Goal: Task Accomplishment & Management: Use online tool/utility

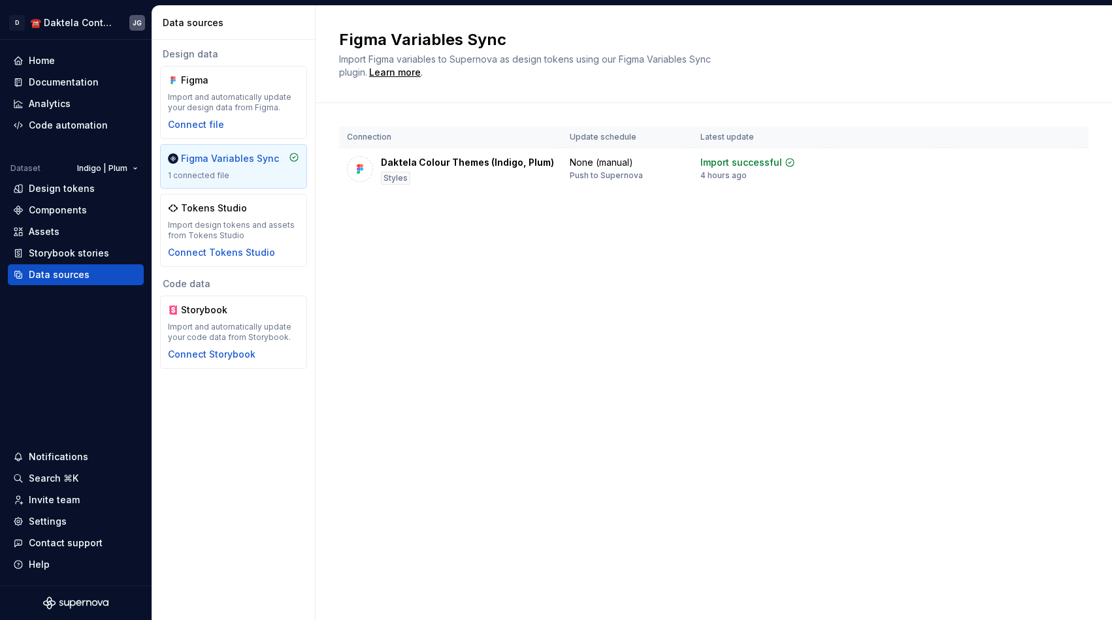
click at [244, 164] on div "Figma Variables Sync" at bounding box center [230, 158] width 98 height 13
click at [62, 128] on div "Code automation" at bounding box center [68, 125] width 79 height 13
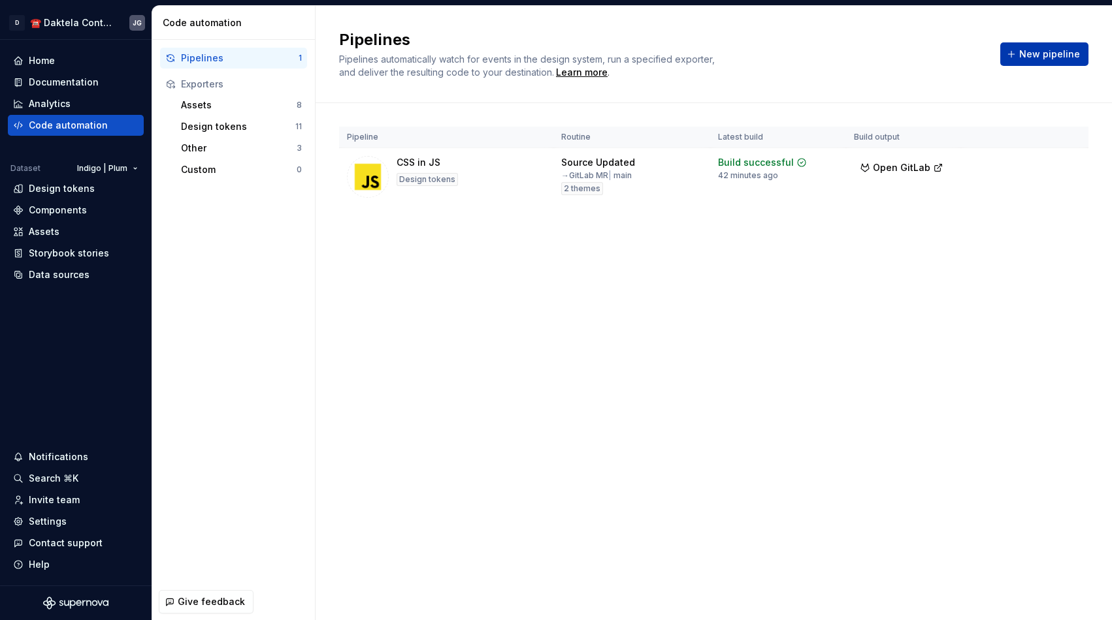
click at [1072, 60] on span "New pipeline" at bounding box center [1049, 54] width 61 height 13
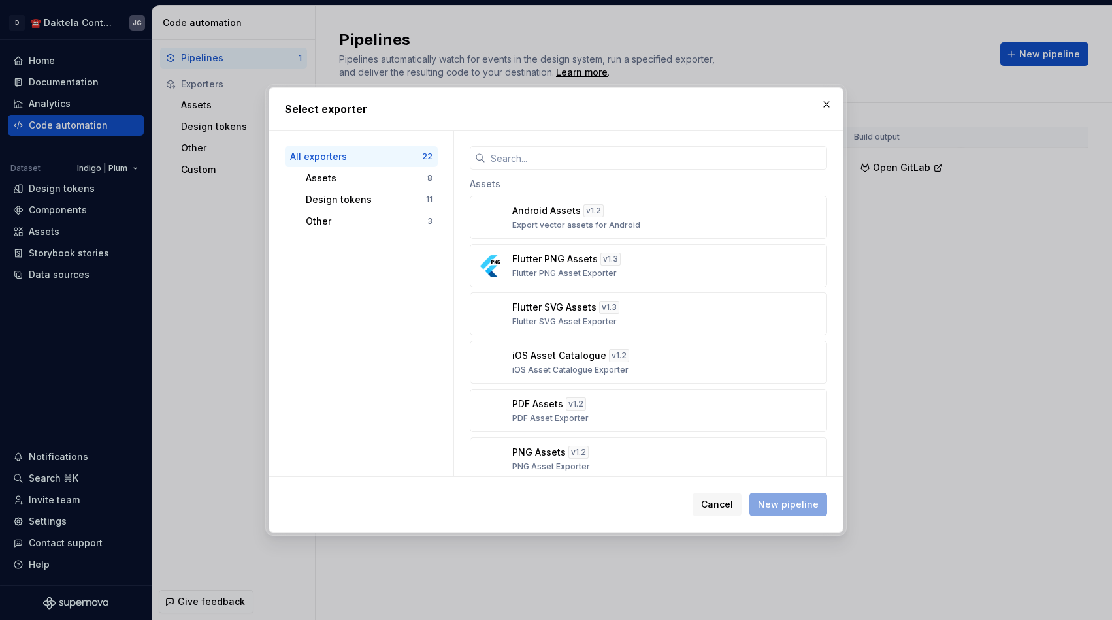
type input "c"
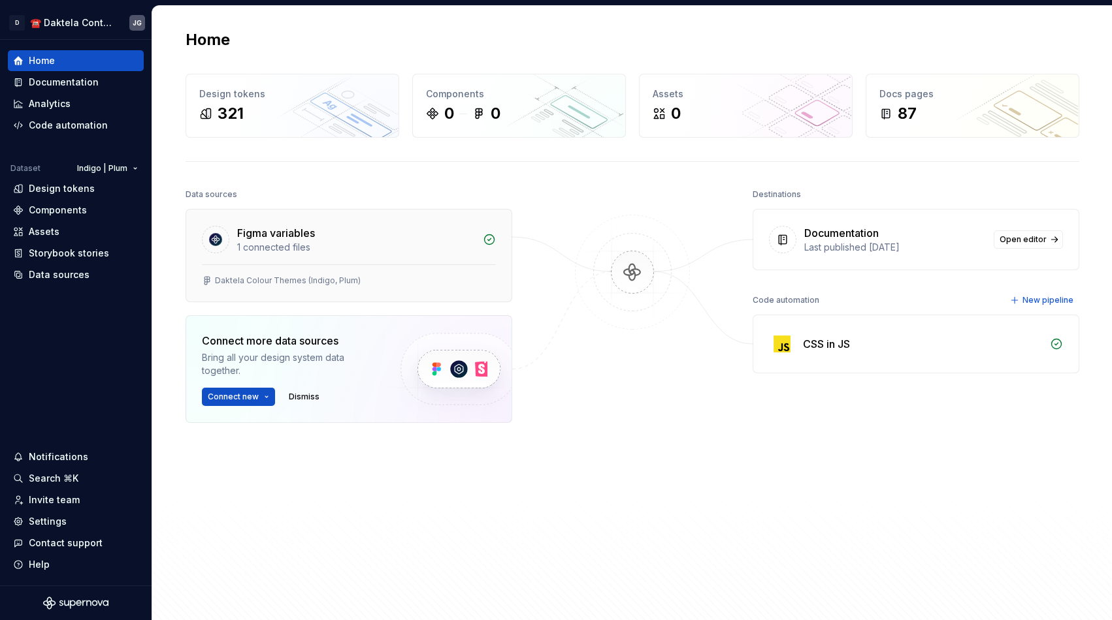
click at [280, 229] on div "Figma variables" at bounding box center [276, 233] width 78 height 16
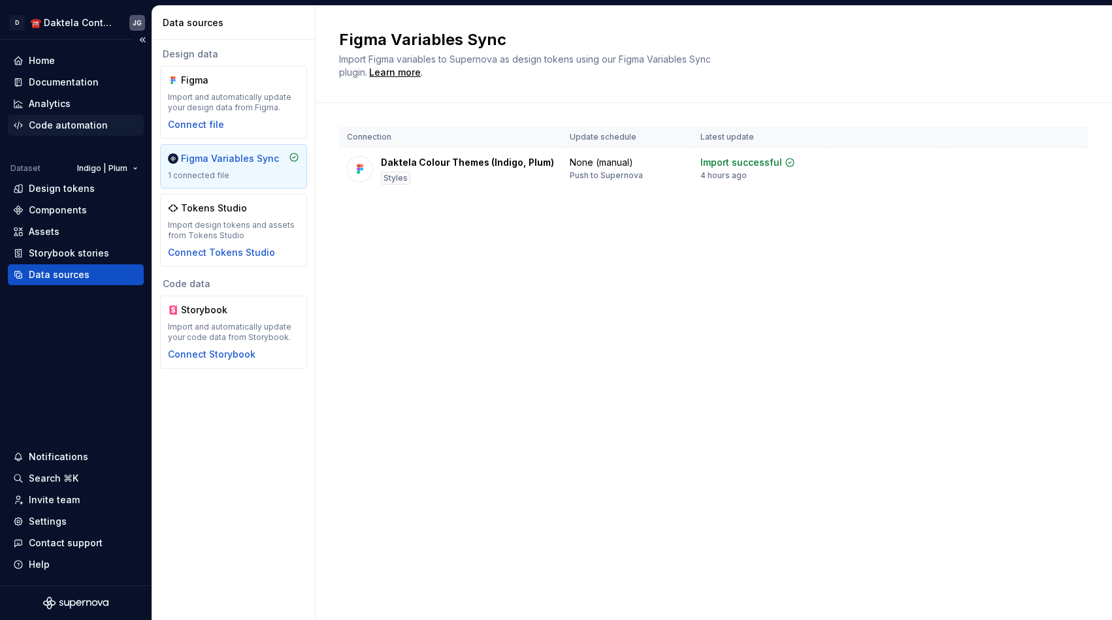
click at [70, 118] on div "Code automation" at bounding box center [76, 125] width 136 height 21
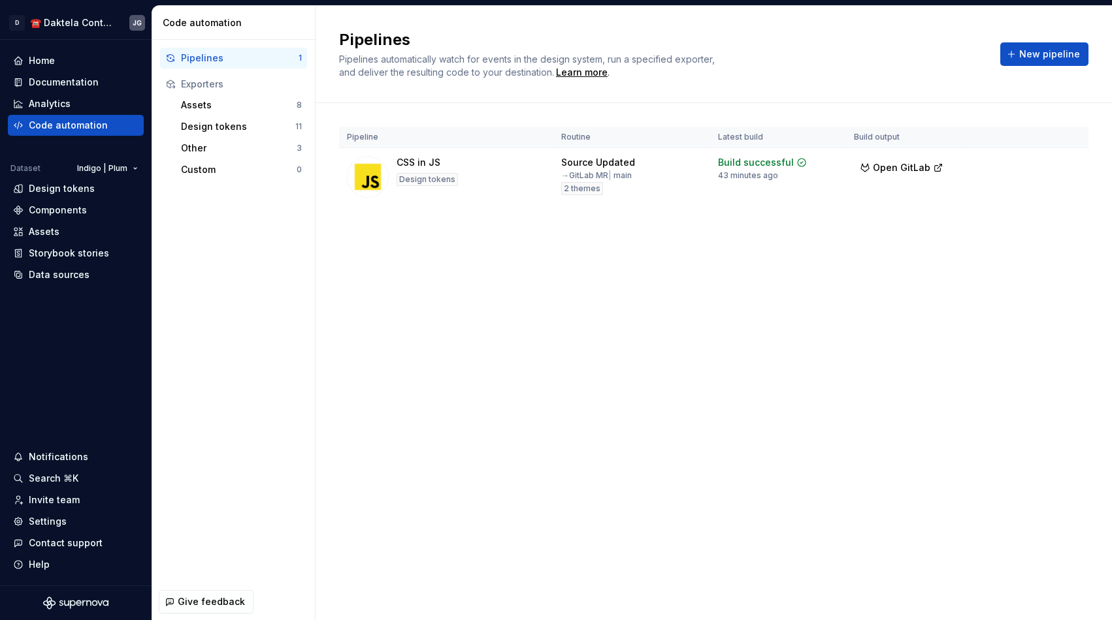
click at [1054, 69] on div "Pipelines Pipelines automatically watch for events in the design system, run a …" at bounding box center [713, 54] width 749 height 50
click at [1065, 52] on span "New pipeline" at bounding box center [1049, 54] width 61 height 13
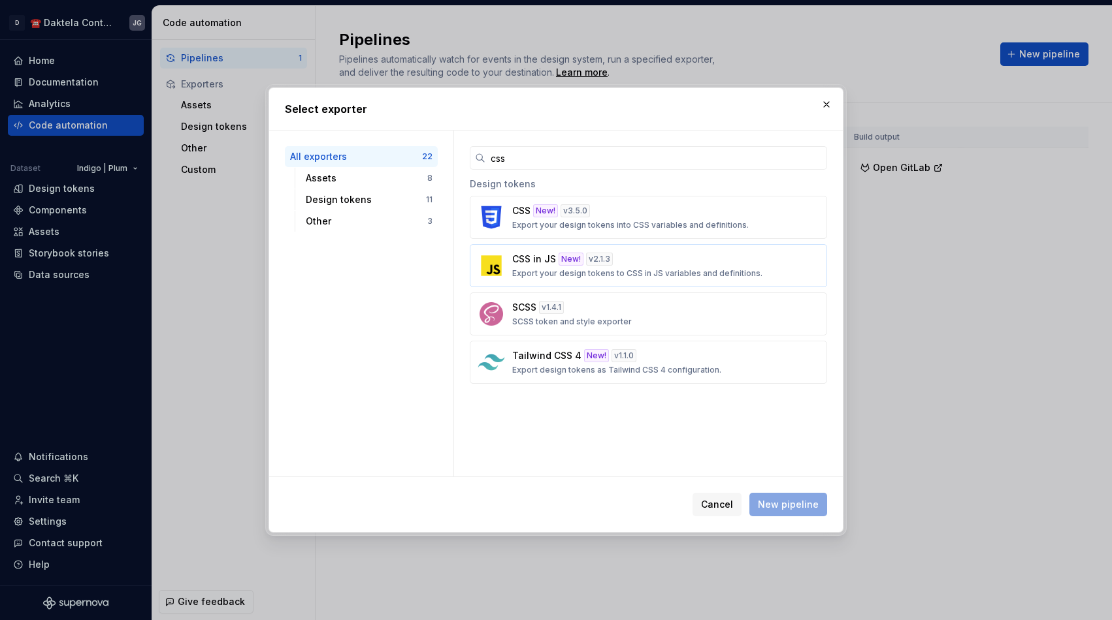
type input "css"
click at [634, 275] on p "Export your design tokens to CSS in JS variables and definitions." at bounding box center [637, 273] width 250 height 10
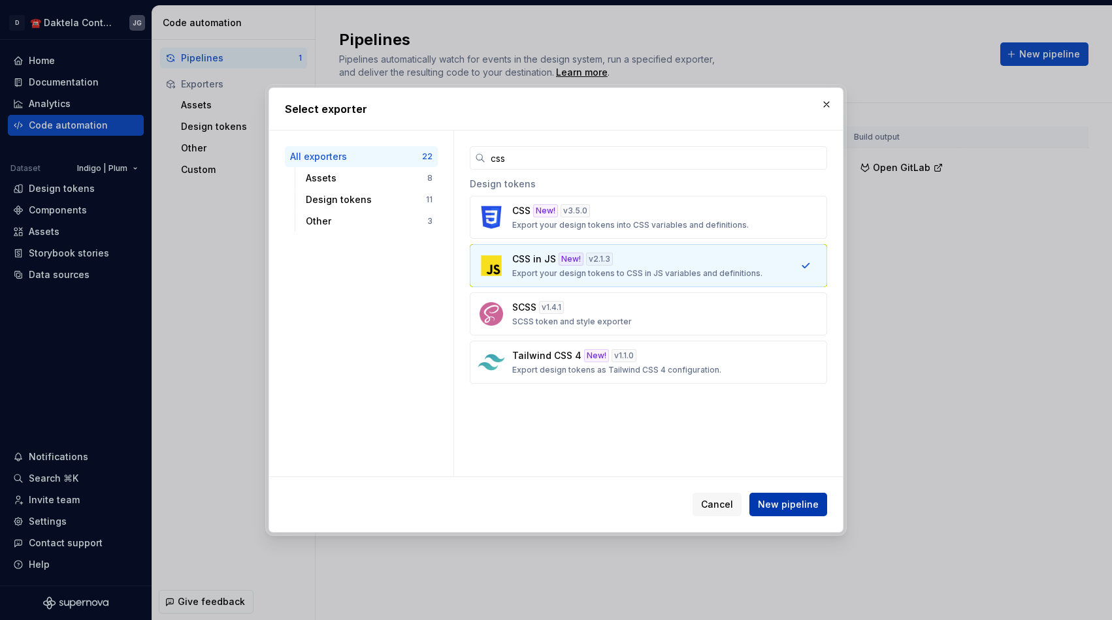
click at [796, 509] on span "New pipeline" at bounding box center [788, 504] width 61 height 13
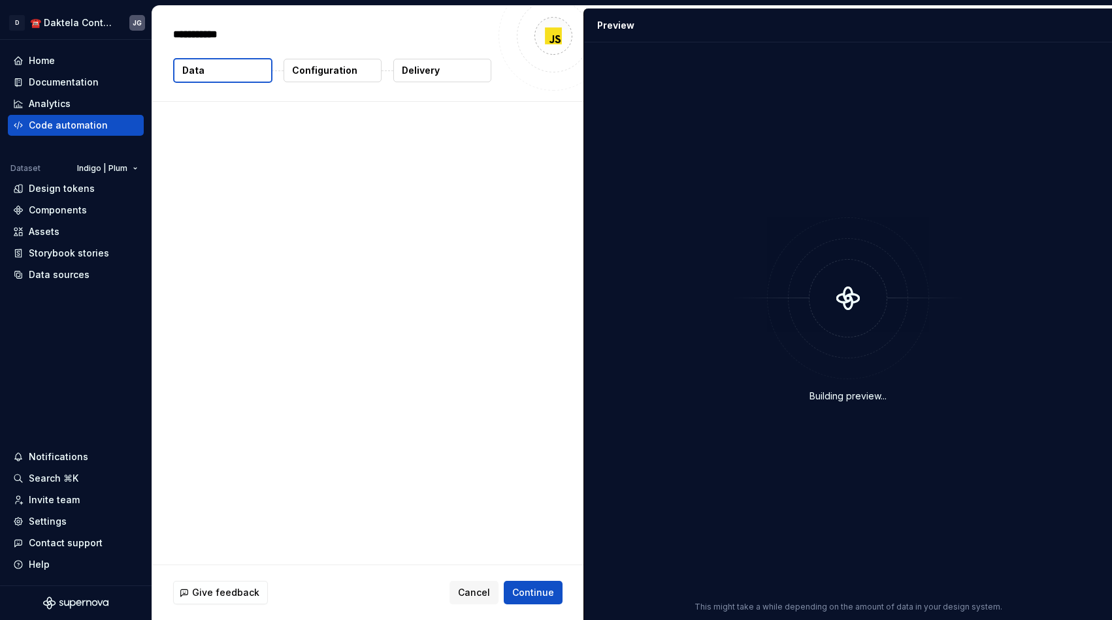
type textarea "*"
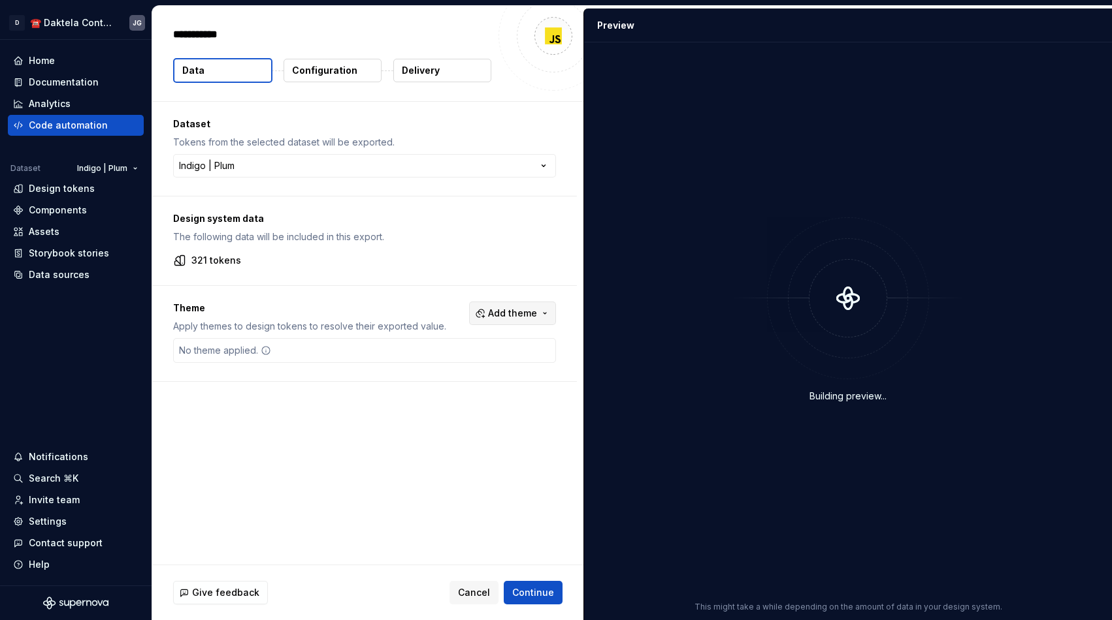
click at [510, 308] on span "Add theme" at bounding box center [512, 313] width 49 height 13
click at [470, 369] on div "IndigoLight" at bounding box center [456, 365] width 52 height 13
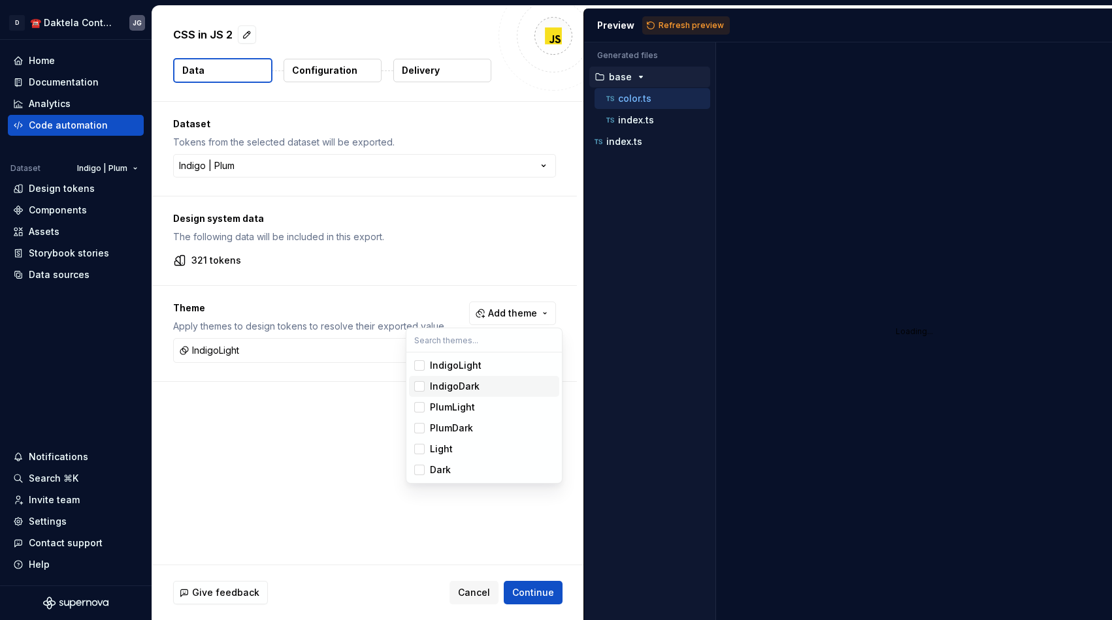
click at [470, 387] on div "IndigoDark" at bounding box center [455, 386] width 50 height 13
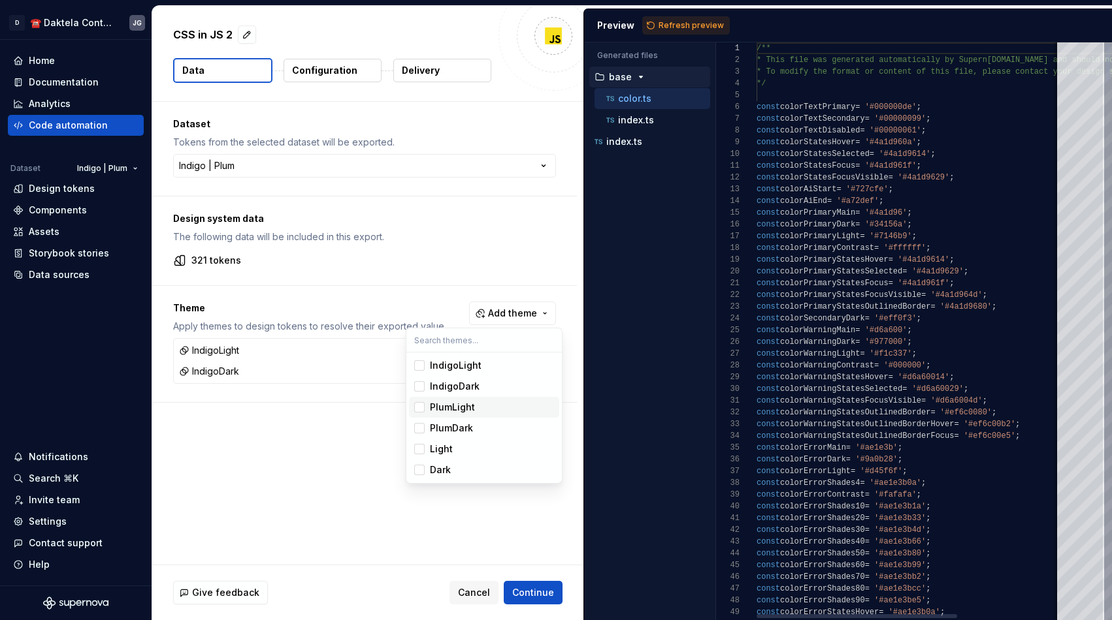
click at [472, 401] on div "PlumLight" at bounding box center [452, 407] width 45 height 13
click at [471, 428] on div "PlumDark" at bounding box center [451, 428] width 43 height 13
click at [678, 15] on html "**********" at bounding box center [556, 310] width 1112 height 620
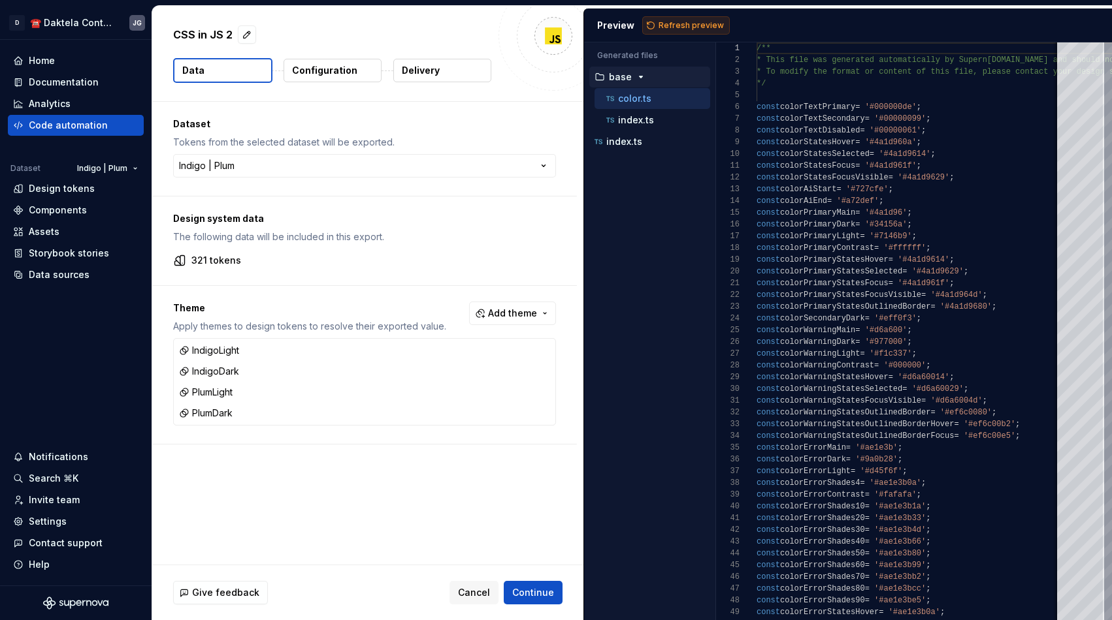
click at [683, 27] on span "Refresh preview" at bounding box center [690, 25] width 65 height 10
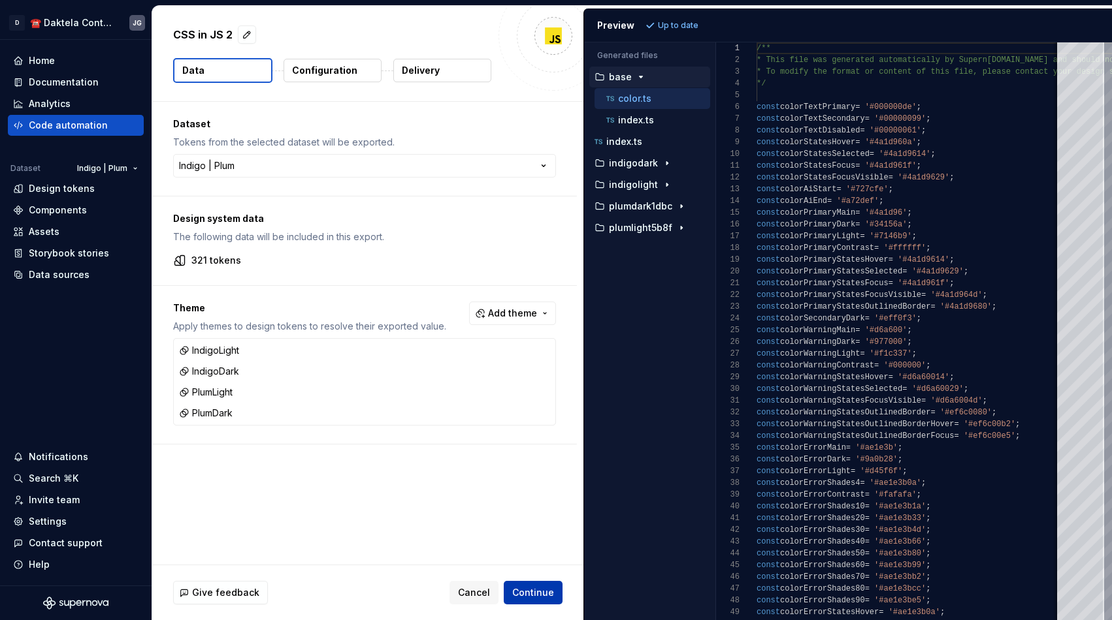
click at [542, 590] on span "Continue" at bounding box center [533, 593] width 42 height 13
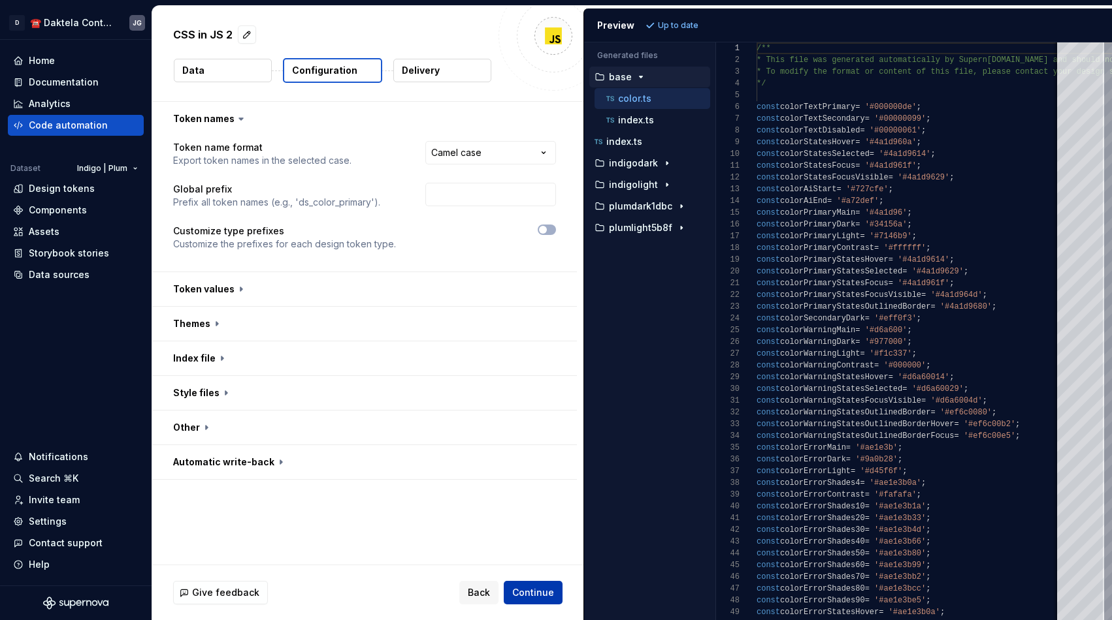
click at [539, 590] on span "Continue" at bounding box center [533, 593] width 42 height 13
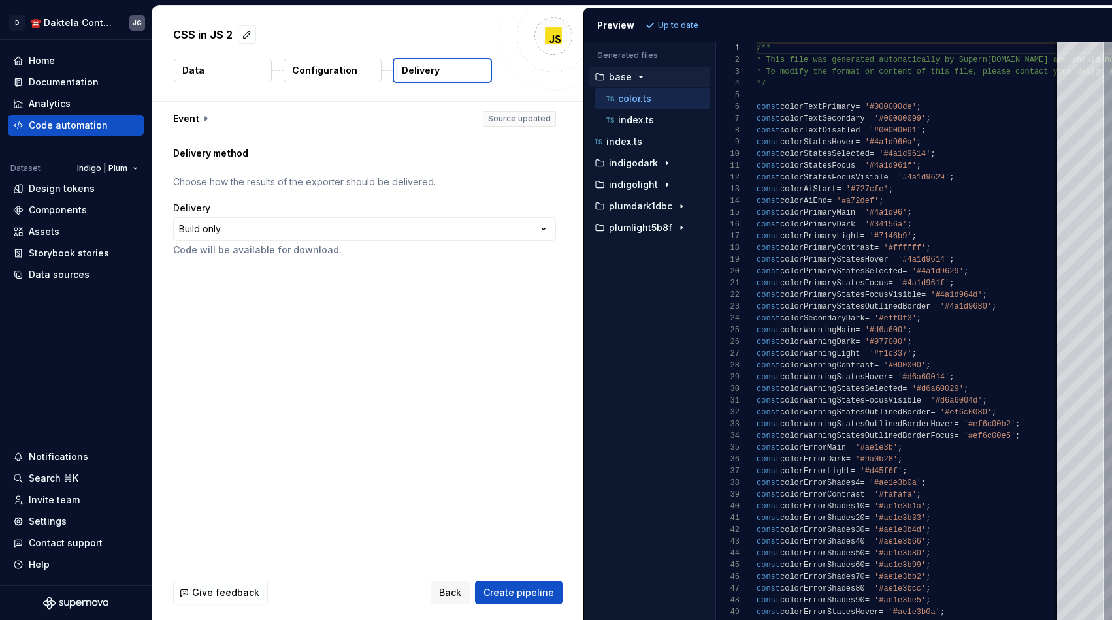
click at [351, 242] on div "**********" at bounding box center [364, 229] width 383 height 55
click at [375, 227] on html "**********" at bounding box center [556, 310] width 1112 height 620
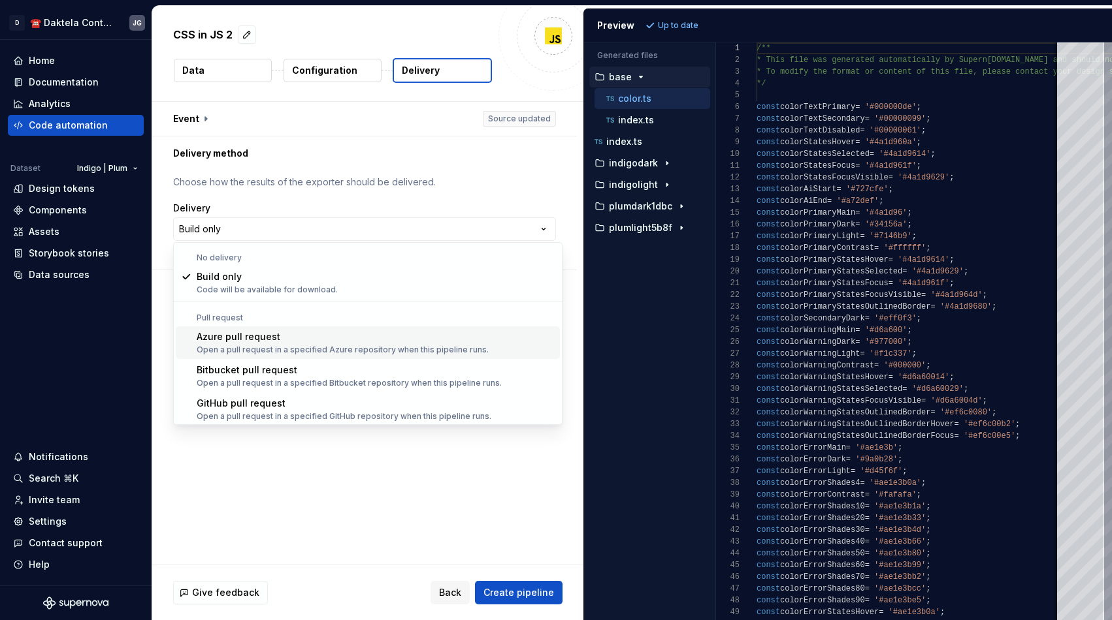
scroll to position [37, 0]
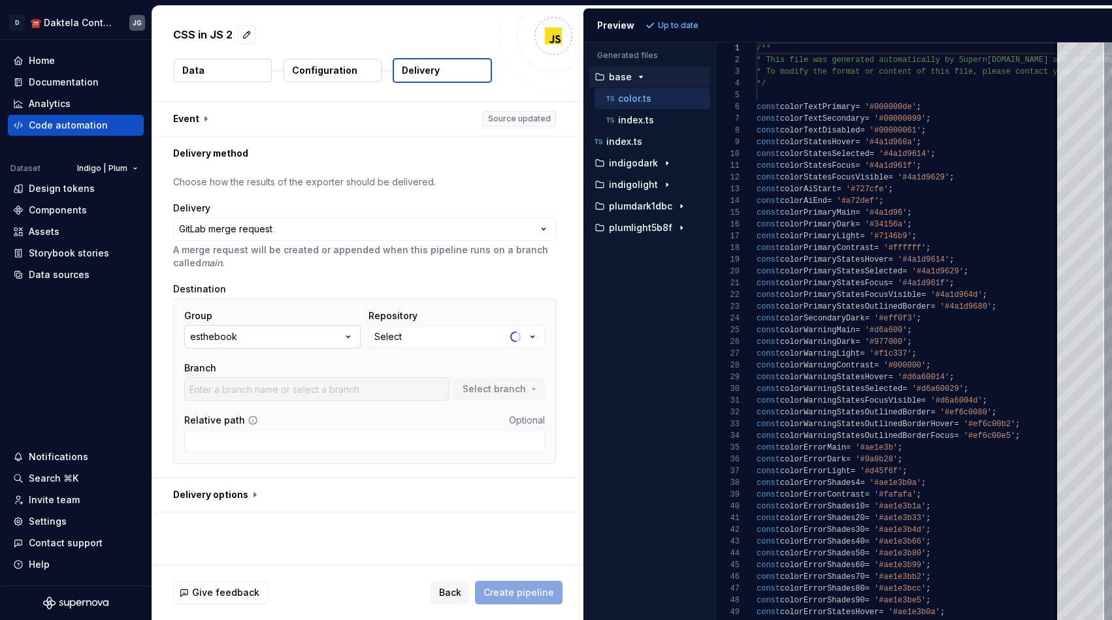
click at [353, 339] on icon "button" at bounding box center [348, 336] width 13 height 13
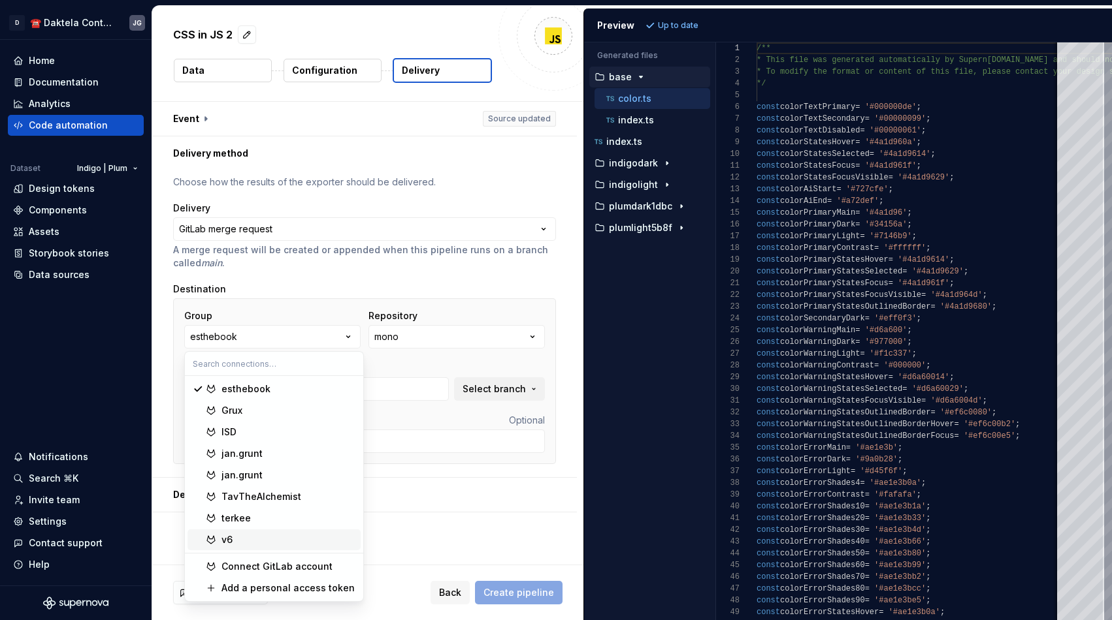
click at [257, 534] on div "v6" at bounding box center [288, 540] width 134 height 13
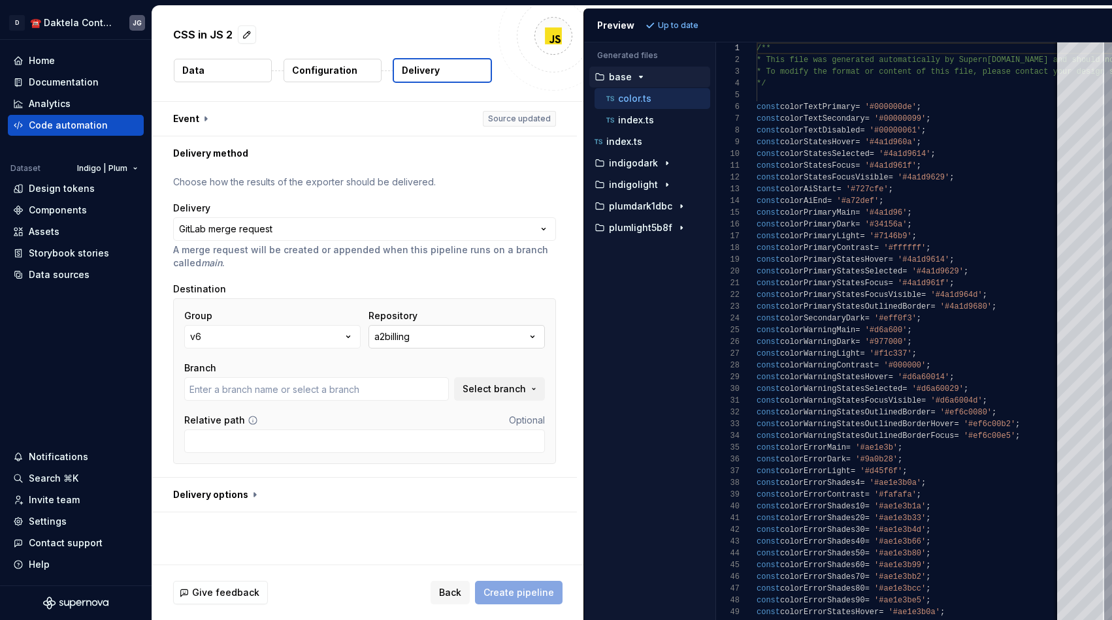
type input "master"
click at [444, 336] on button "a2billing" at bounding box center [456, 337] width 176 height 24
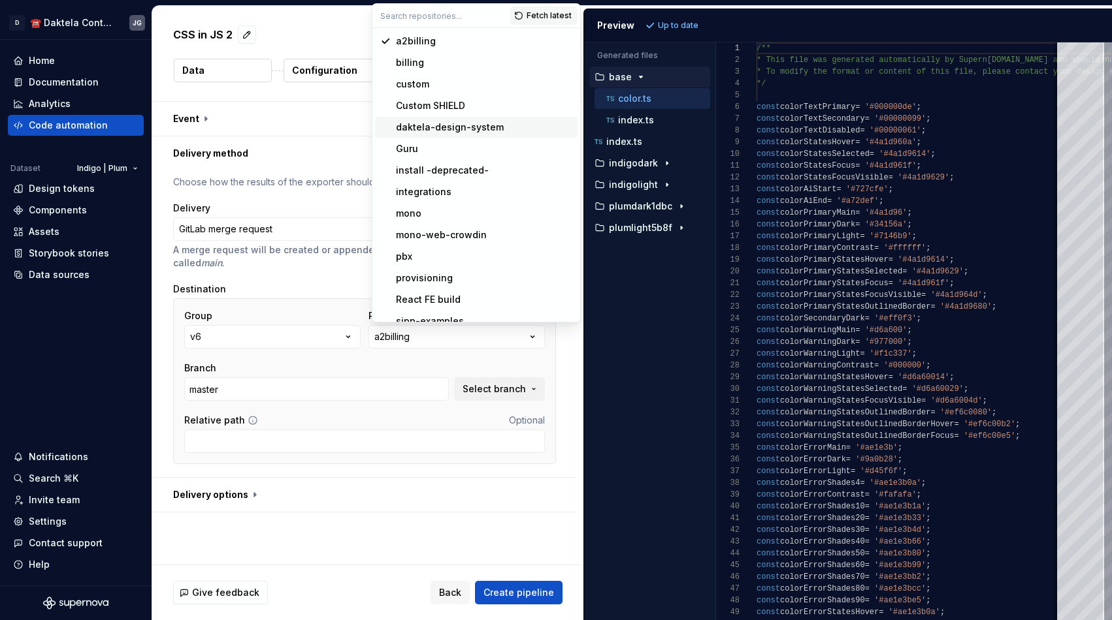
click at [472, 126] on div "daktela-design-system" at bounding box center [450, 127] width 108 height 13
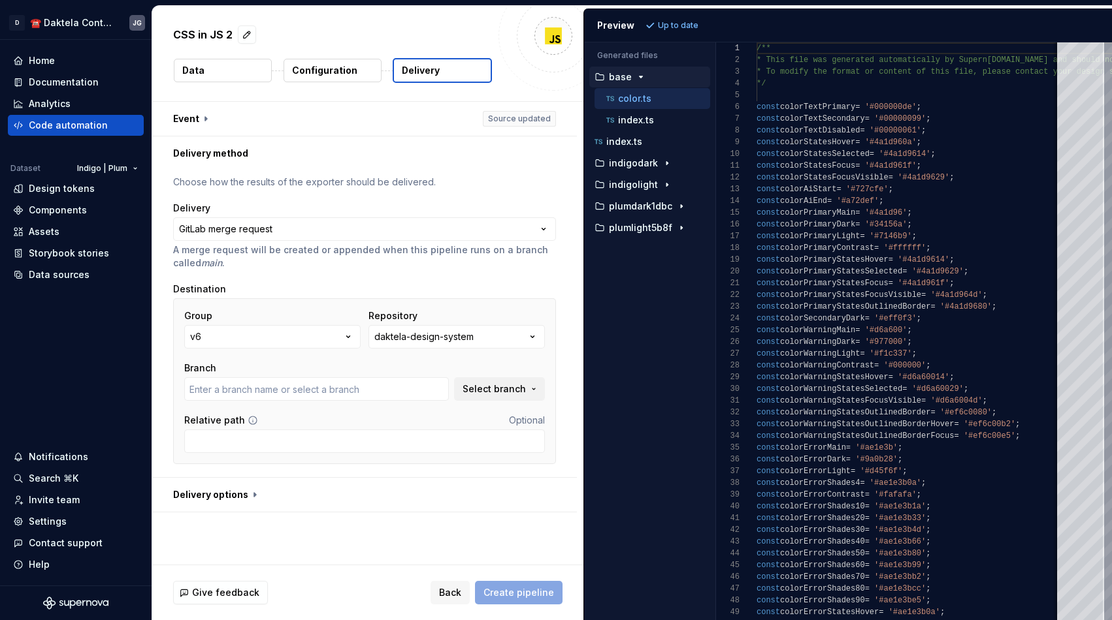
type input "main"
click at [306, 445] on input "Relative path" at bounding box center [364, 442] width 361 height 24
click at [458, 592] on span "Back" at bounding box center [450, 593] width 22 height 13
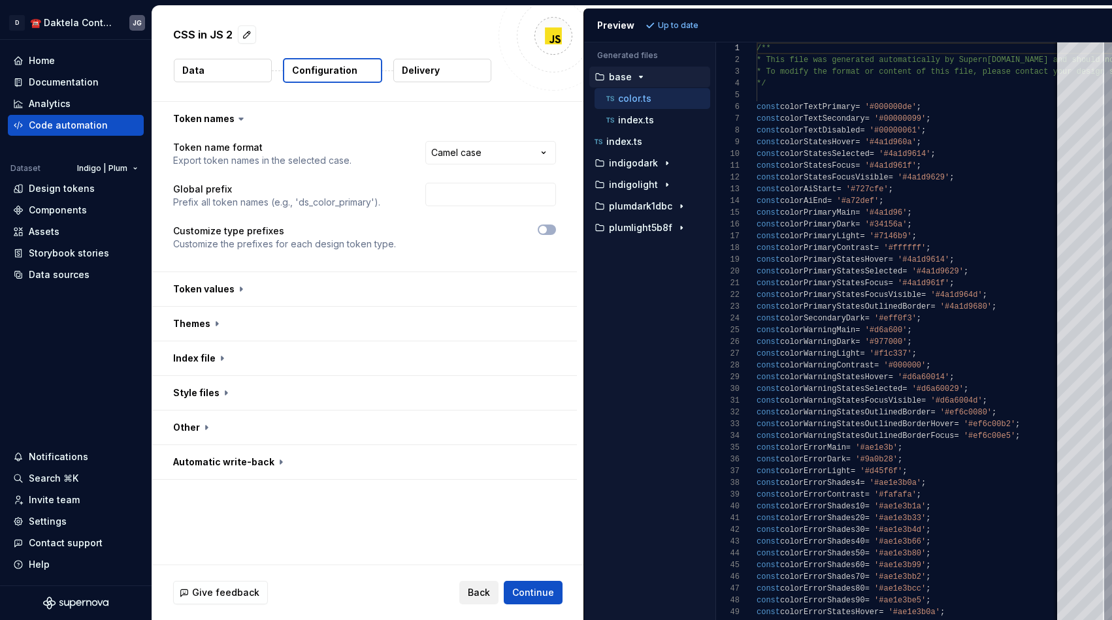
click at [480, 587] on span "Back" at bounding box center [479, 593] width 22 height 13
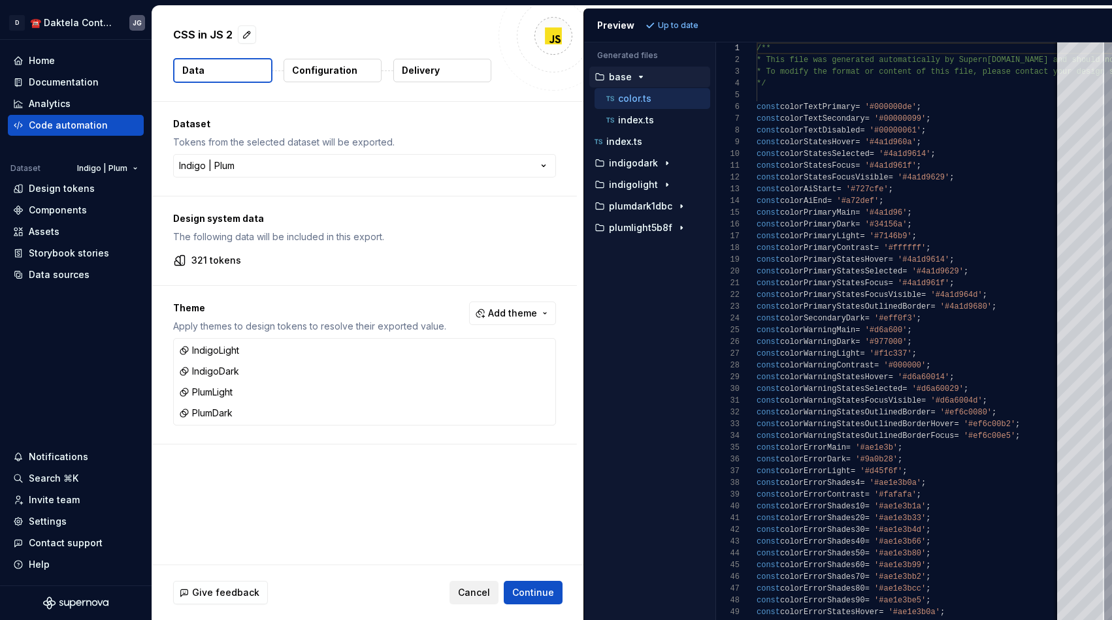
click at [480, 593] on span "Cancel" at bounding box center [474, 593] width 32 height 13
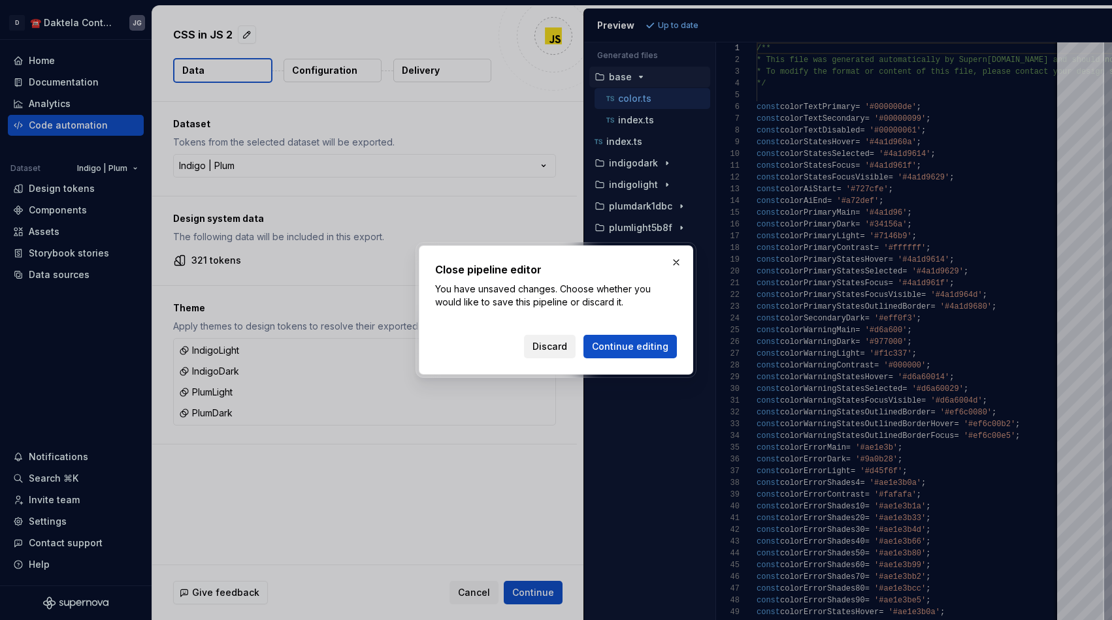
click at [567, 346] on span "Discard" at bounding box center [549, 346] width 35 height 13
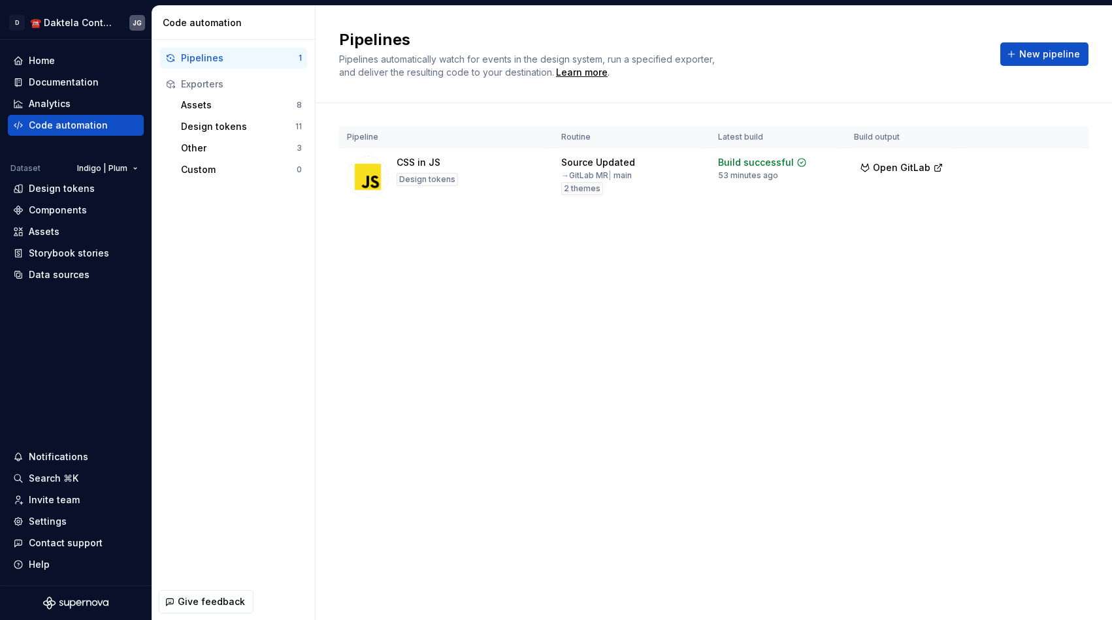
click at [585, 405] on div "Pipelines Pipelines automatically watch for events in the design system, run a …" at bounding box center [713, 313] width 796 height 615
